Goal: Navigation & Orientation: Find specific page/section

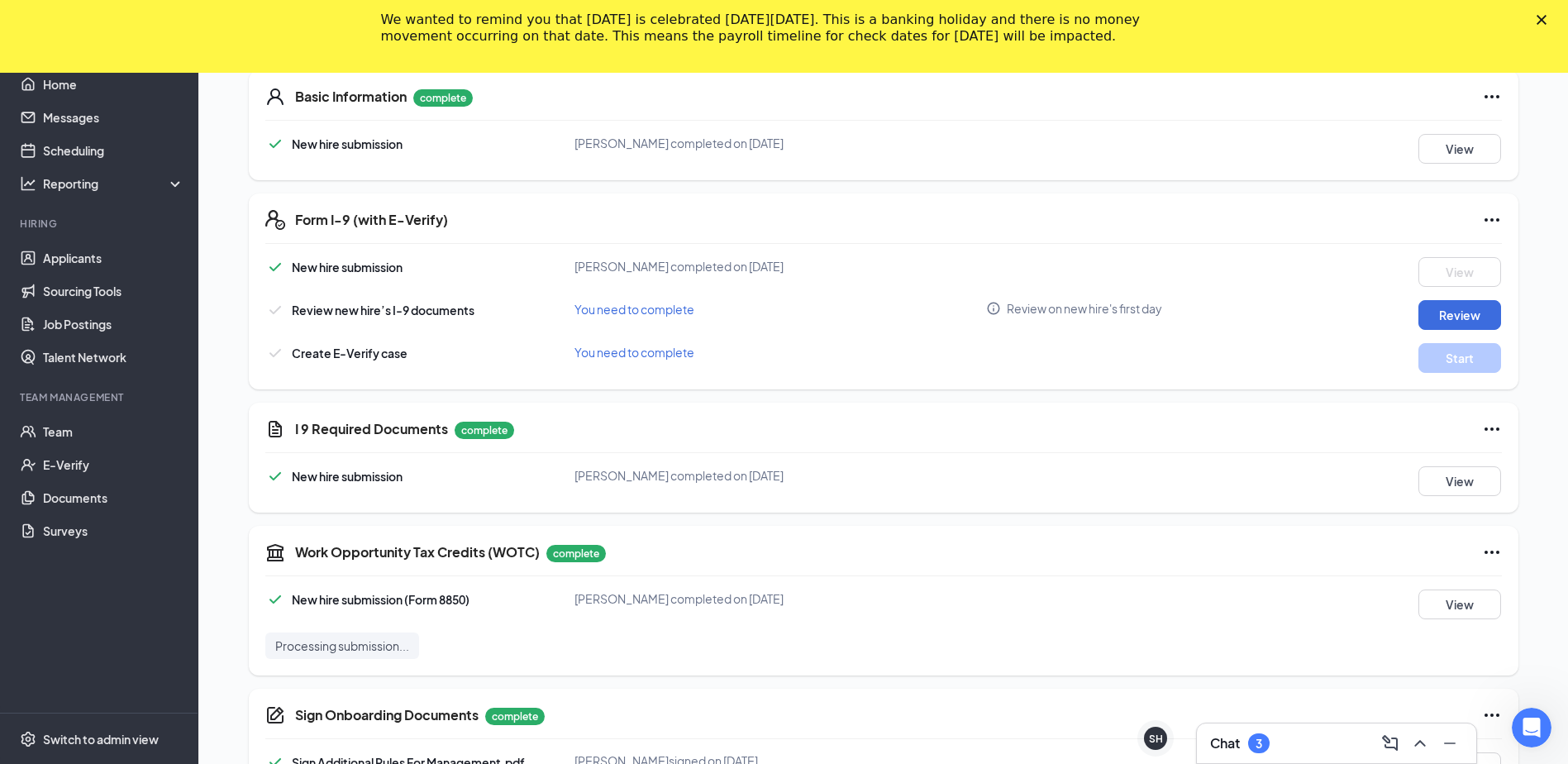
scroll to position [413, 0]
click at [1558, 25] on div "We wanted to remind you that [DATE] is celebrated [DATE][DATE]. This is a banki…" at bounding box center [784, 27] width 1568 height 43
click at [1546, 17] on div "We wanted to remind you that [DATE] is celebrated [DATE][DATE]. This is a banki…" at bounding box center [784, 27] width 1568 height 43
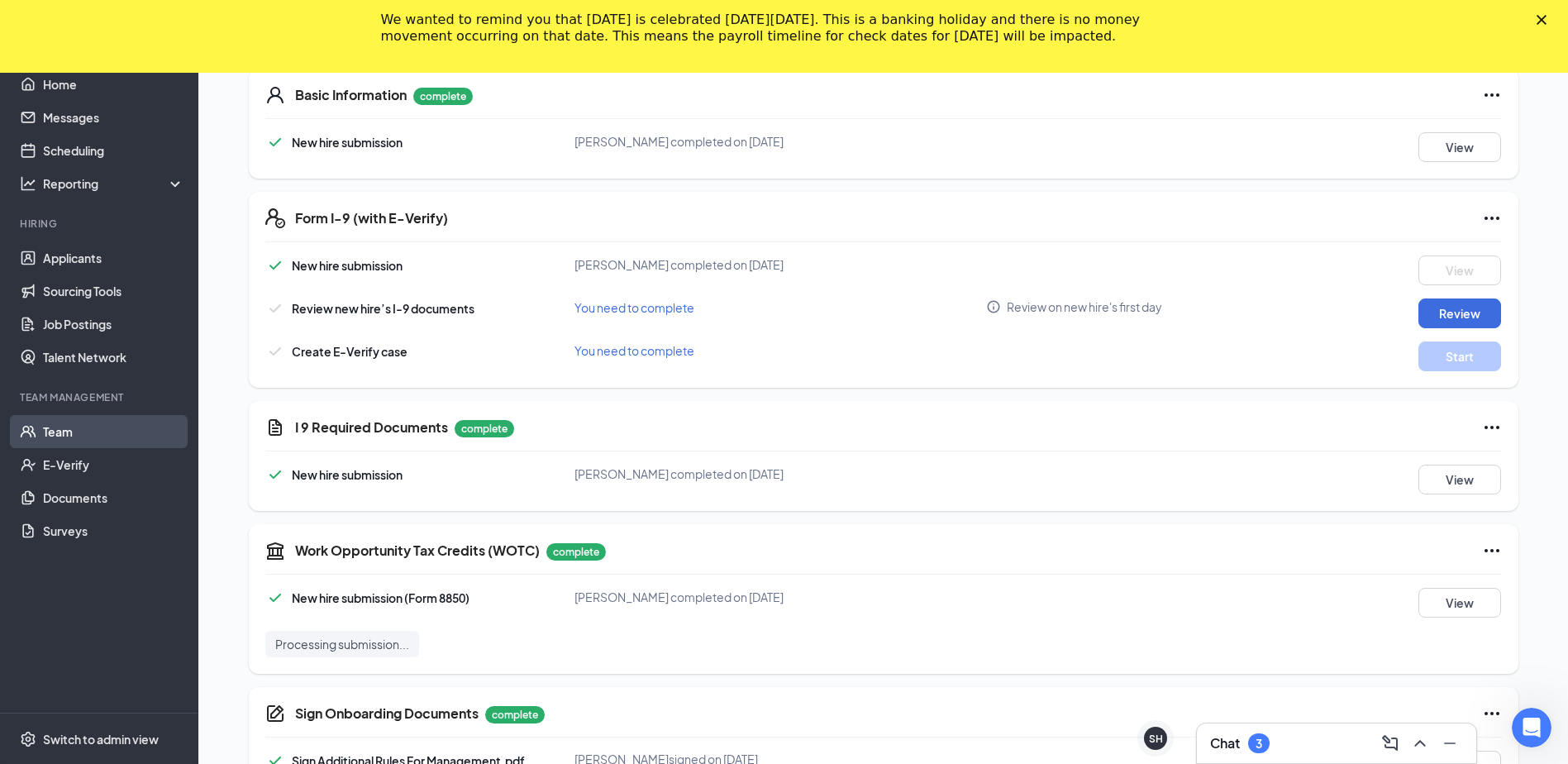
click at [51, 424] on link "Team" at bounding box center [114, 431] width 142 height 33
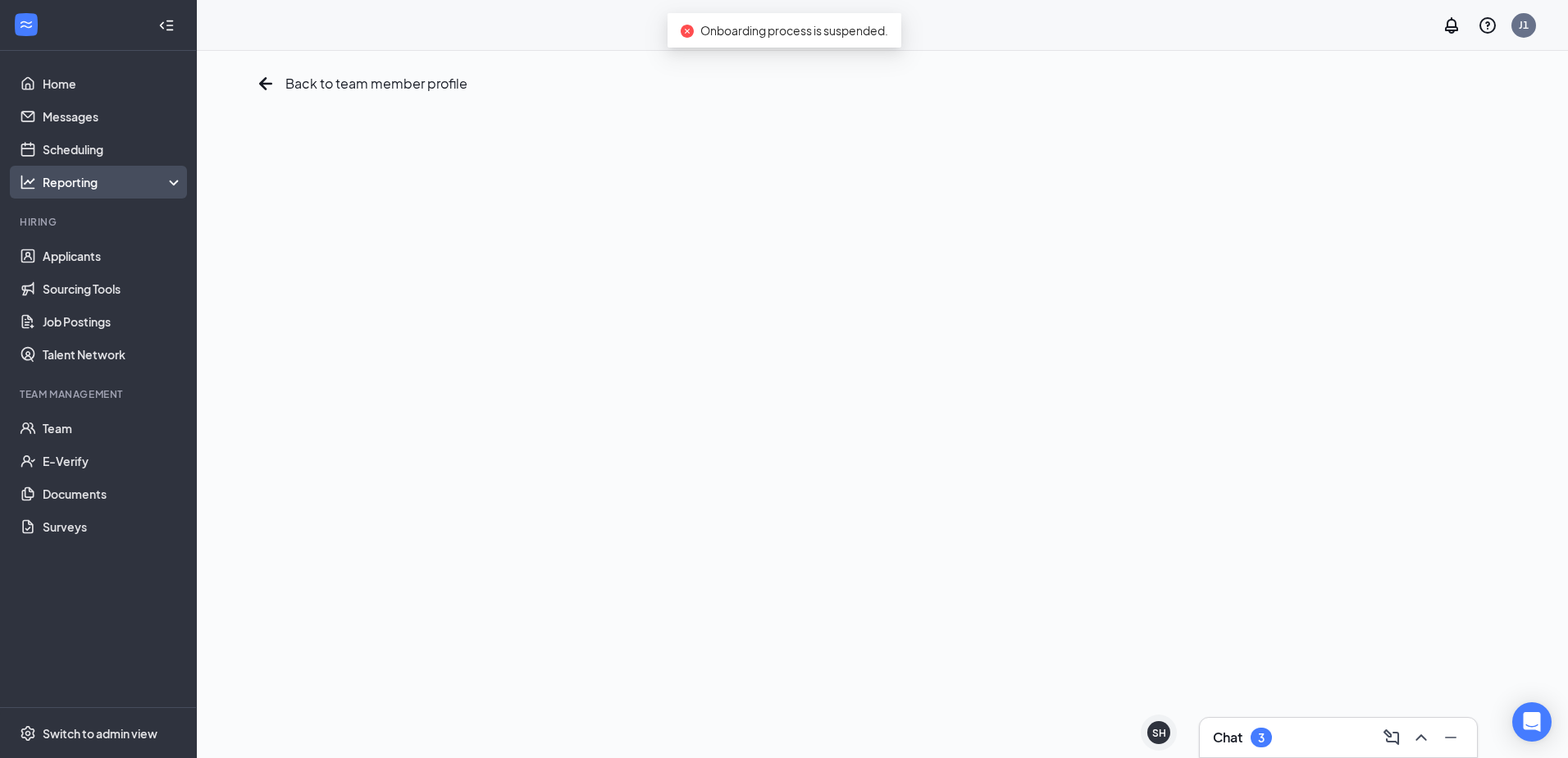
click at [94, 173] on div "Reporting" at bounding box center [98, 182] width 197 height 32
click at [1057, 326] on div "Back to team member profile" at bounding box center [882, 404] width 1371 height 707
click at [970, 361] on div "Back to team member profile" at bounding box center [882, 404] width 1371 height 707
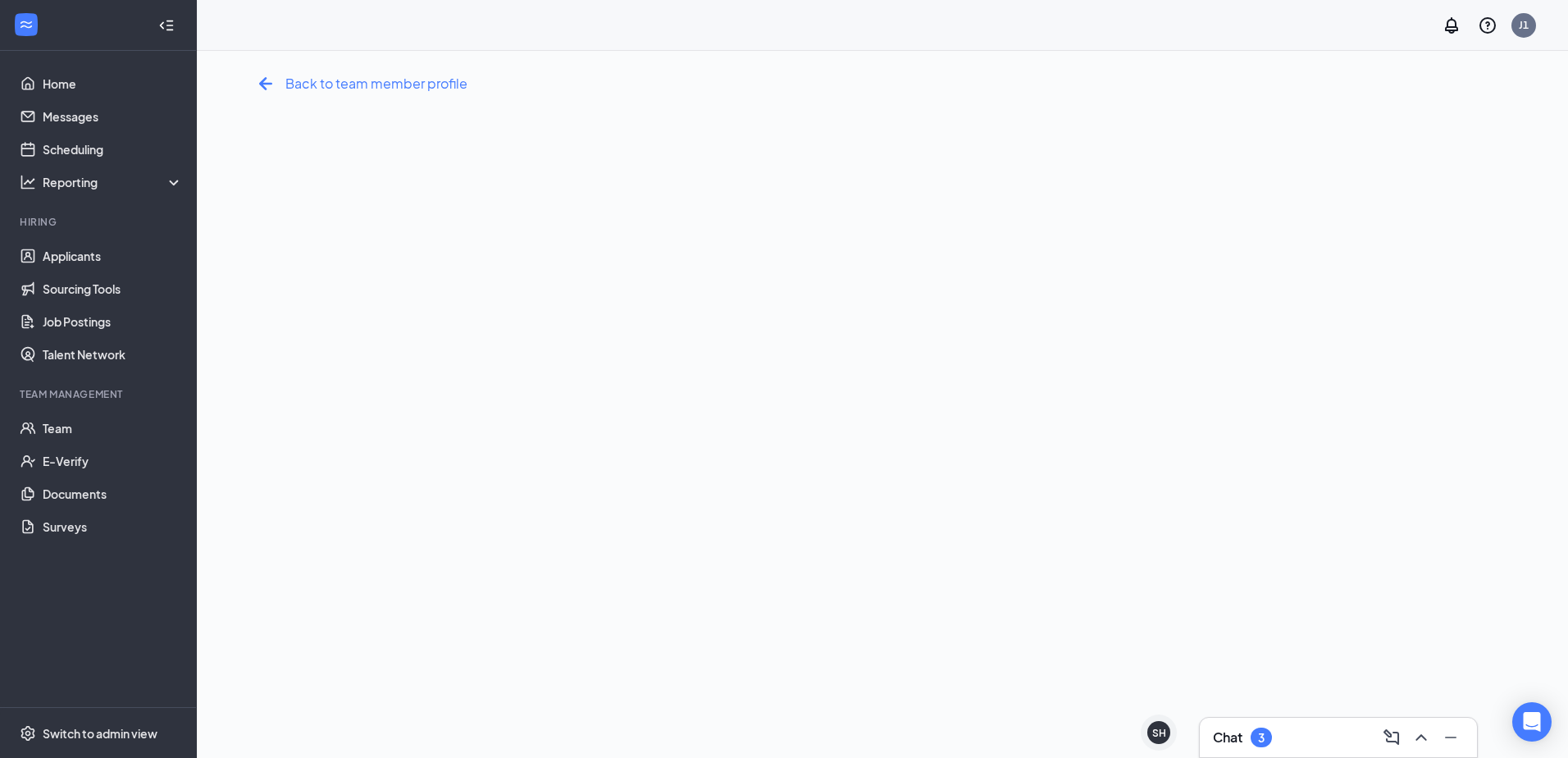
click at [267, 81] on icon "ArrowLeftNew" at bounding box center [266, 83] width 26 height 26
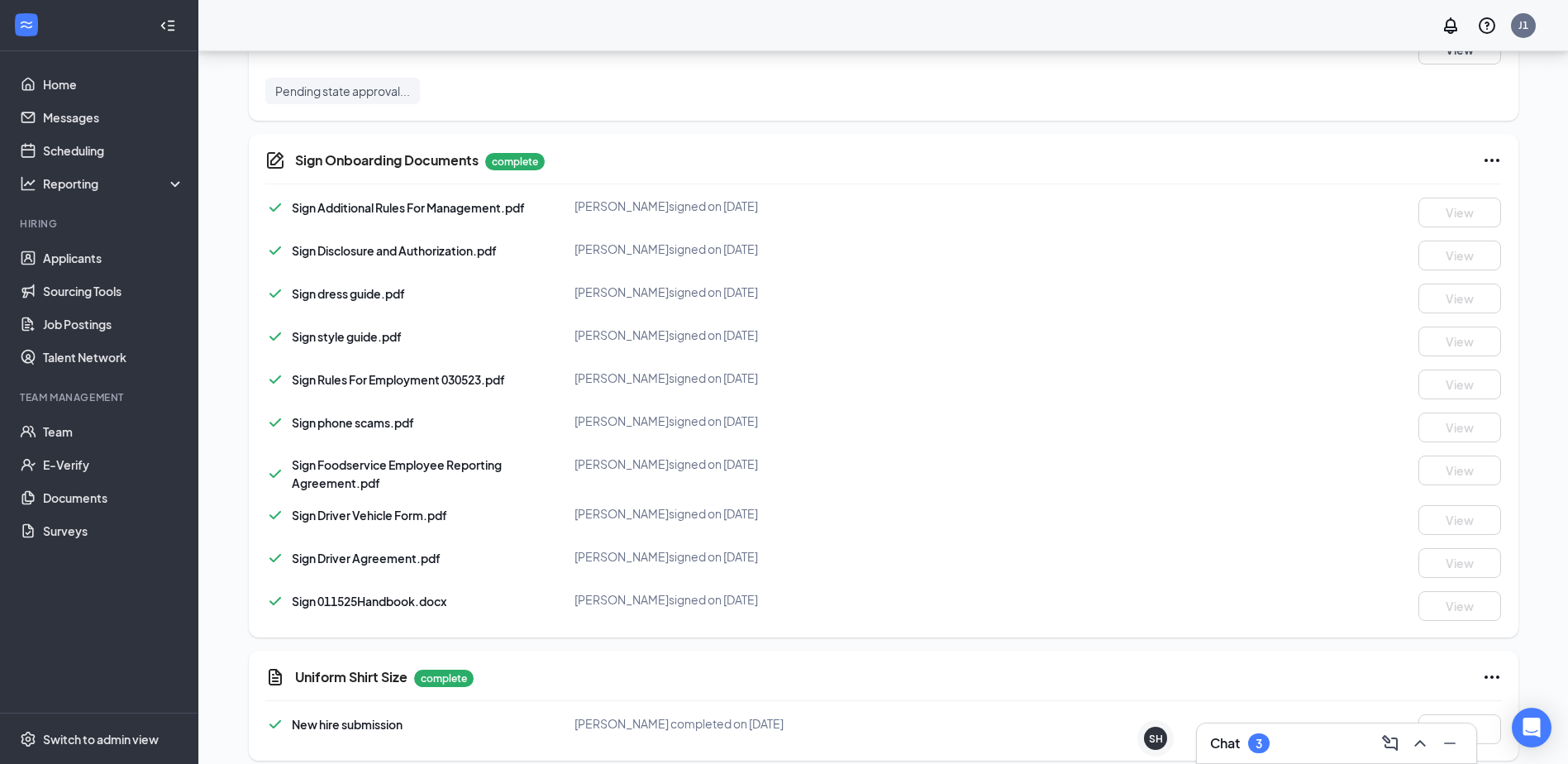
scroll to position [992, 0]
